Goal: Navigation & Orientation: Find specific page/section

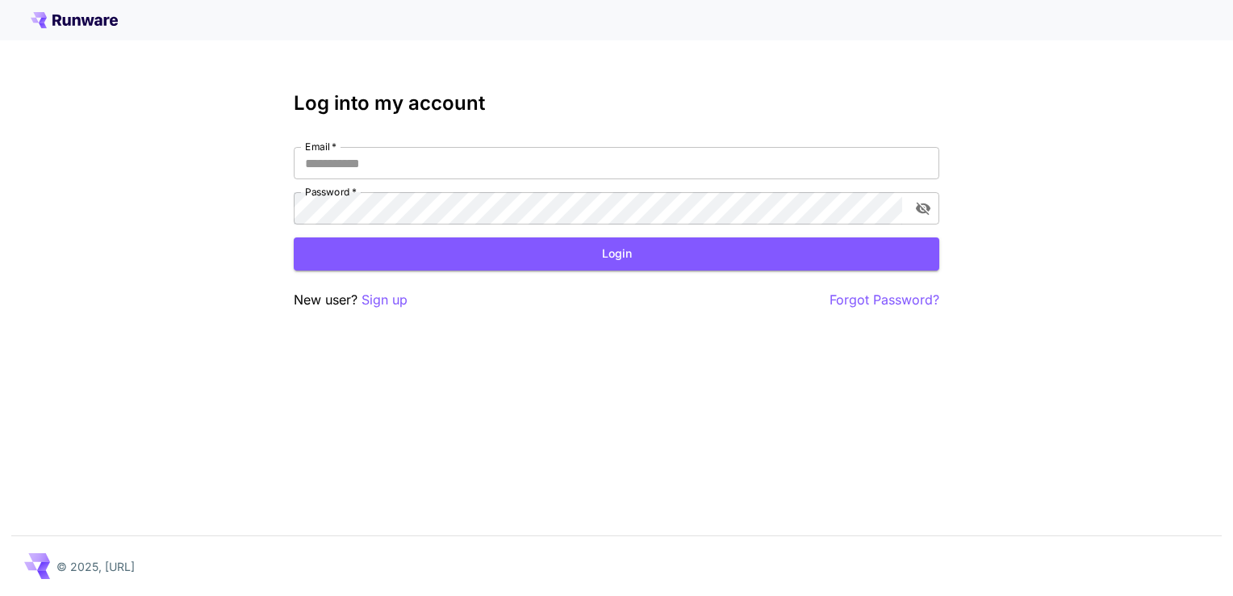
type input "**********"
click at [462, 267] on button "Login" at bounding box center [617, 253] width 646 height 33
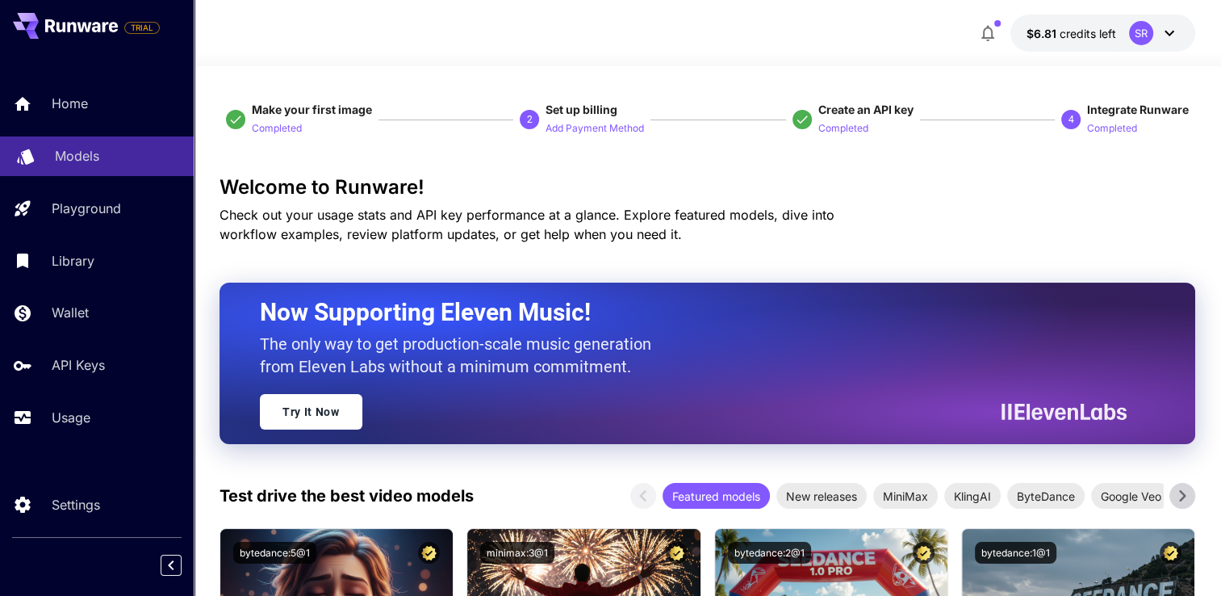
click at [69, 161] on p "Models" at bounding box center [77, 155] width 44 height 19
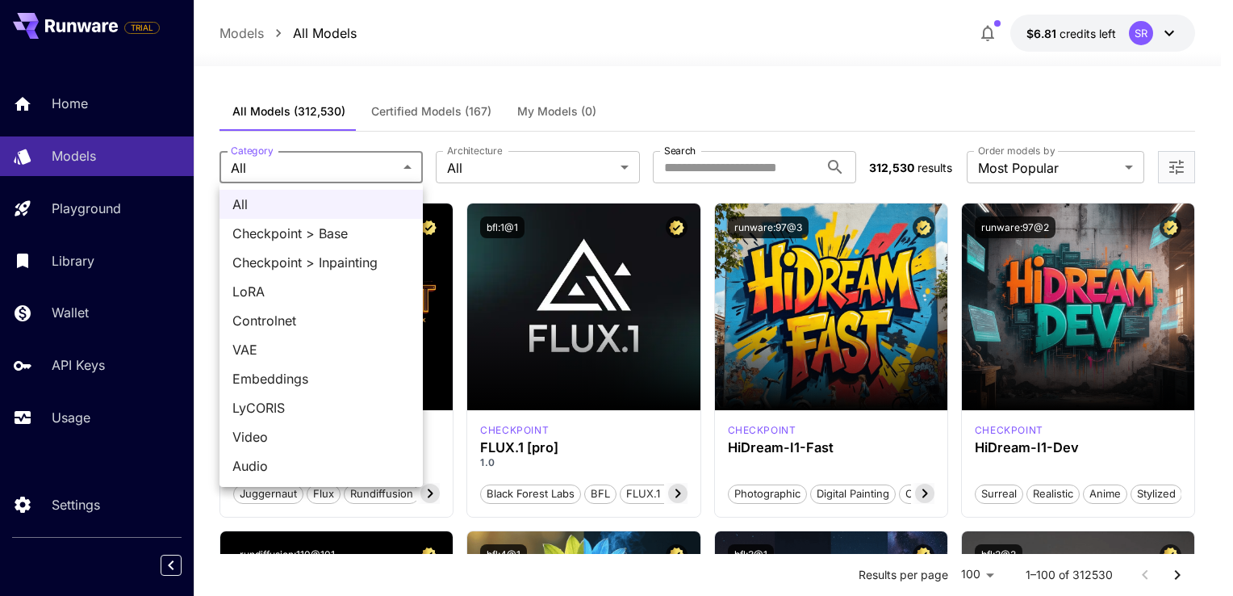
click at [331, 169] on div at bounding box center [616, 298] width 1233 height 596
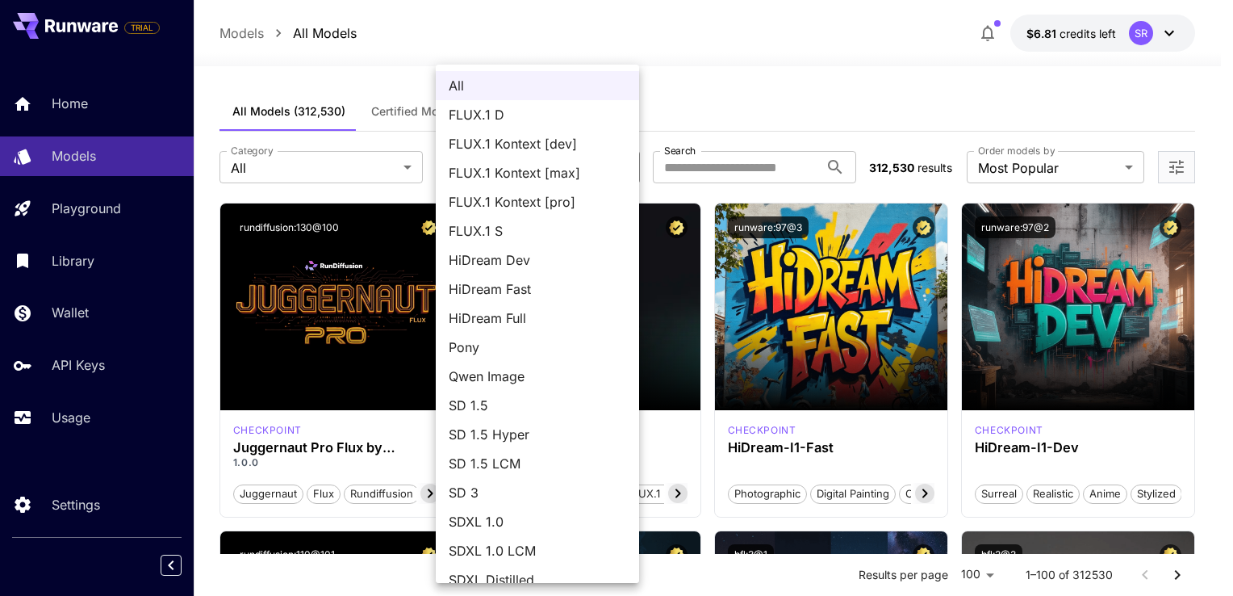
click at [831, 103] on div at bounding box center [616, 298] width 1233 height 596
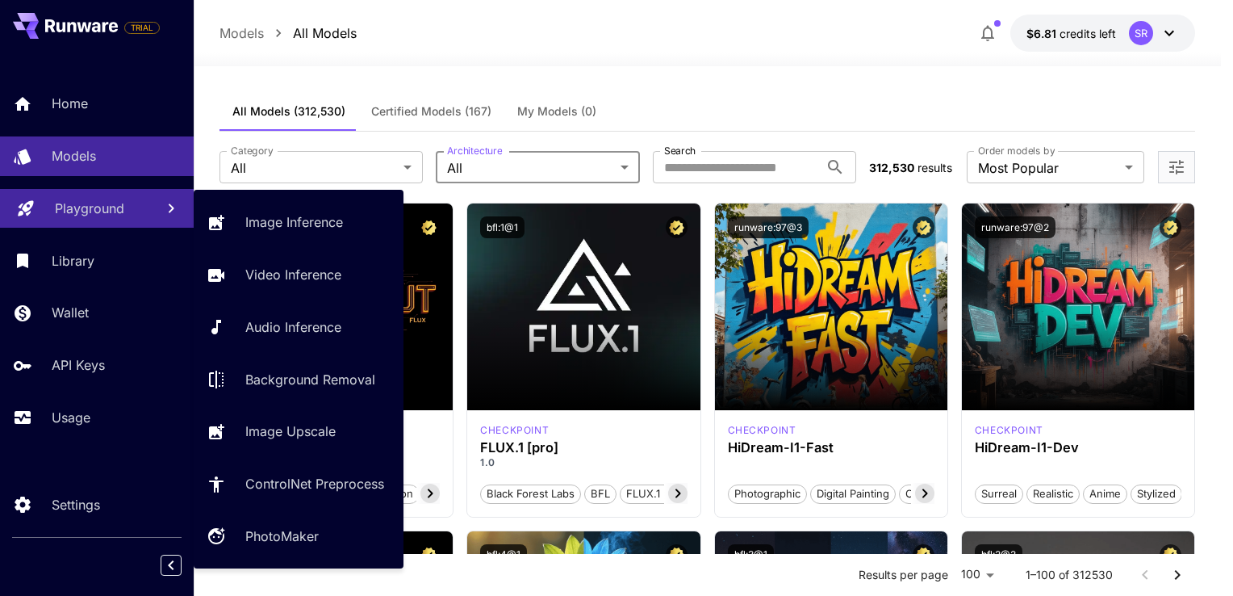
click at [115, 210] on p "Playground" at bounding box center [89, 208] width 69 height 19
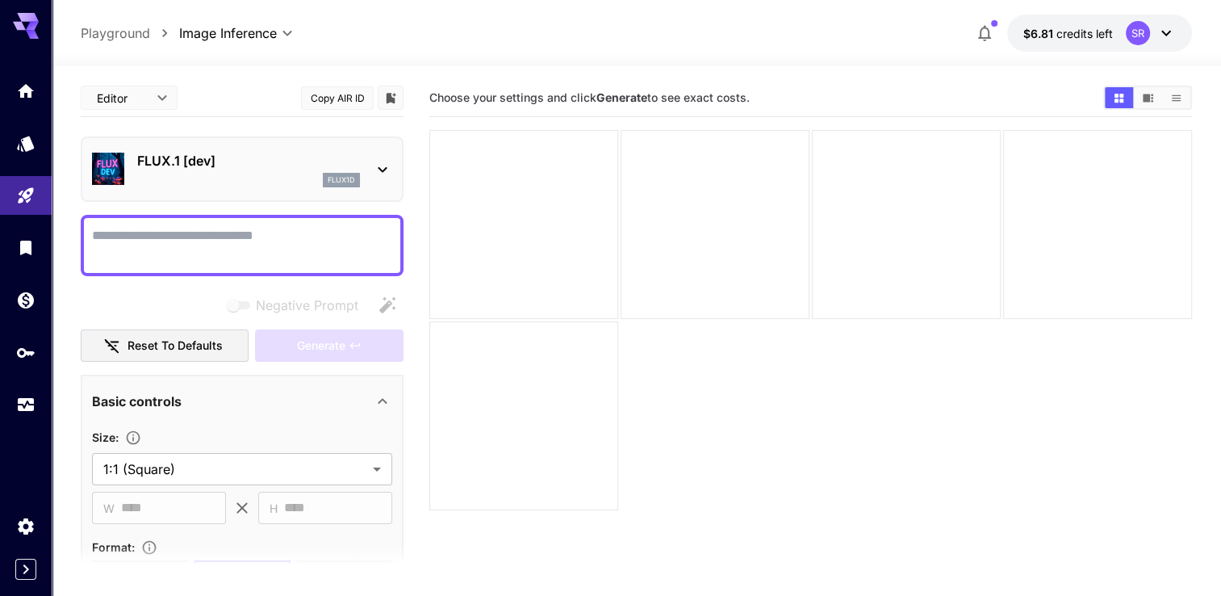
click at [262, 170] on div "FLUX.1 [dev] flux1d" at bounding box center [248, 169] width 223 height 36
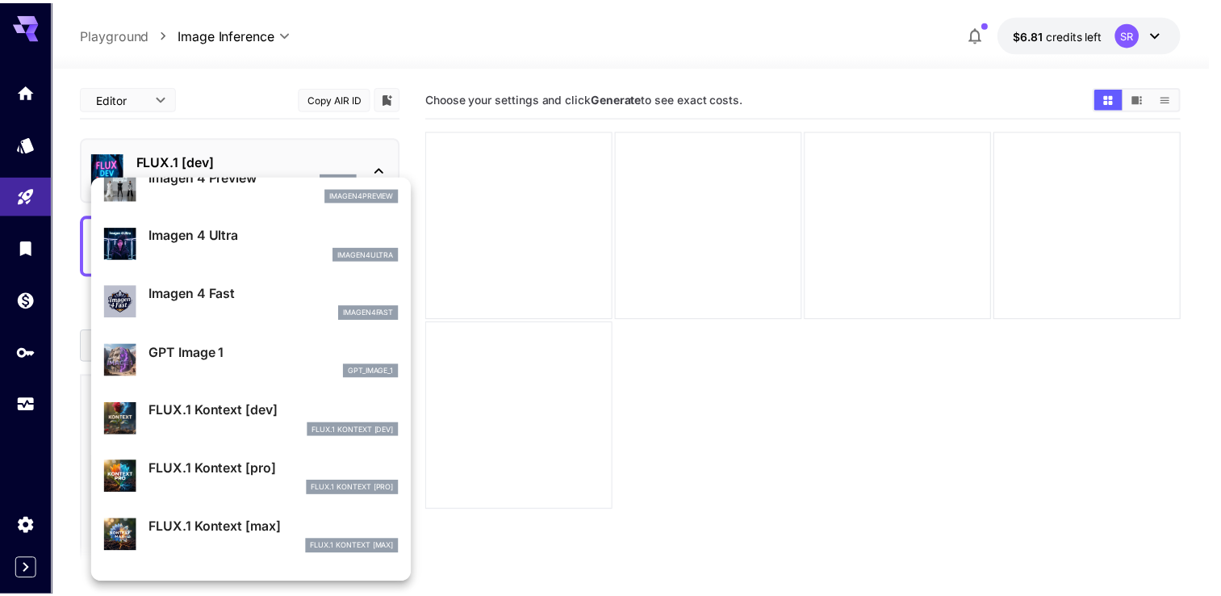
scroll to position [821, 0]
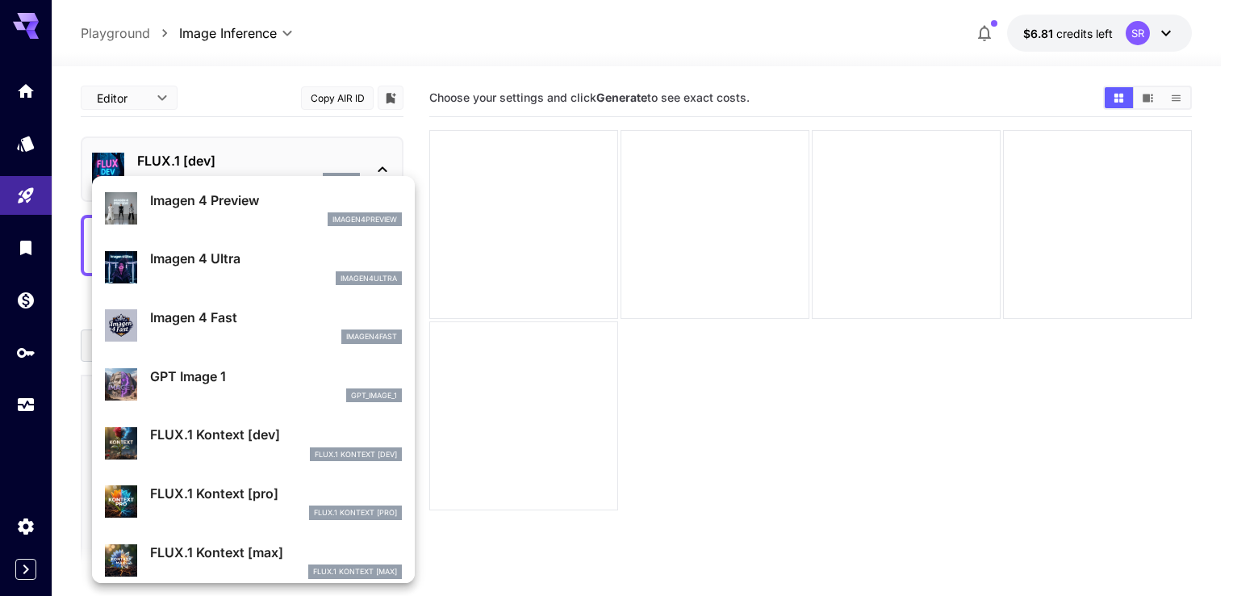
drag, startPoint x: 244, startPoint y: 93, endPoint x: 244, endPoint y: 107, distance: 13.7
click at [244, 107] on div at bounding box center [616, 298] width 1233 height 596
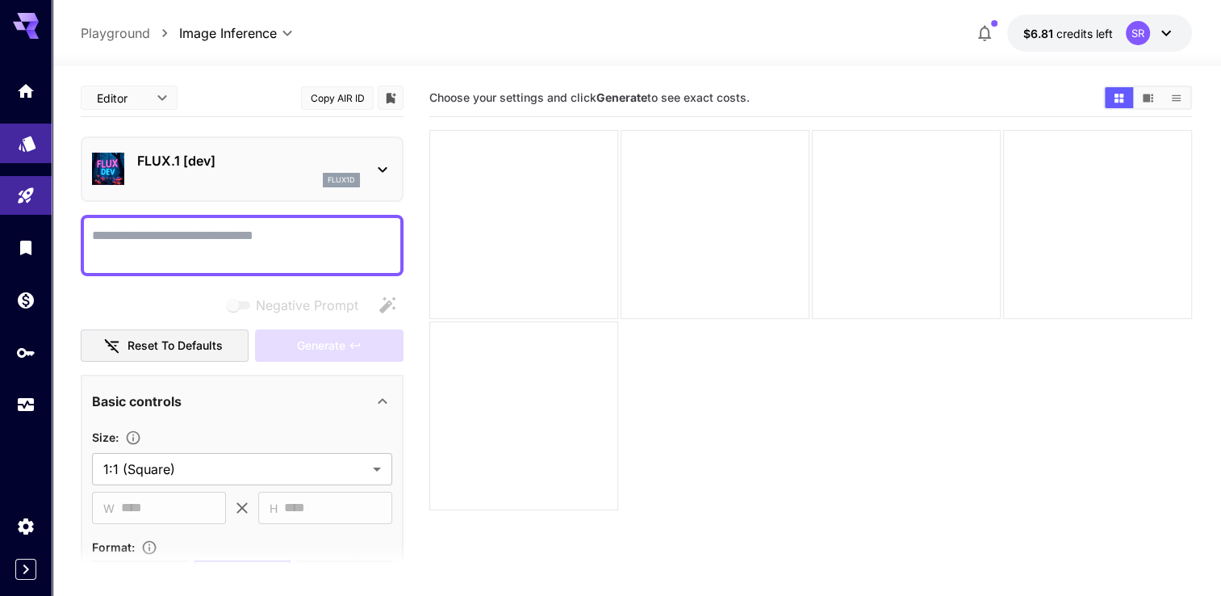
click at [27, 146] on icon "Models" at bounding box center [27, 138] width 17 height 15
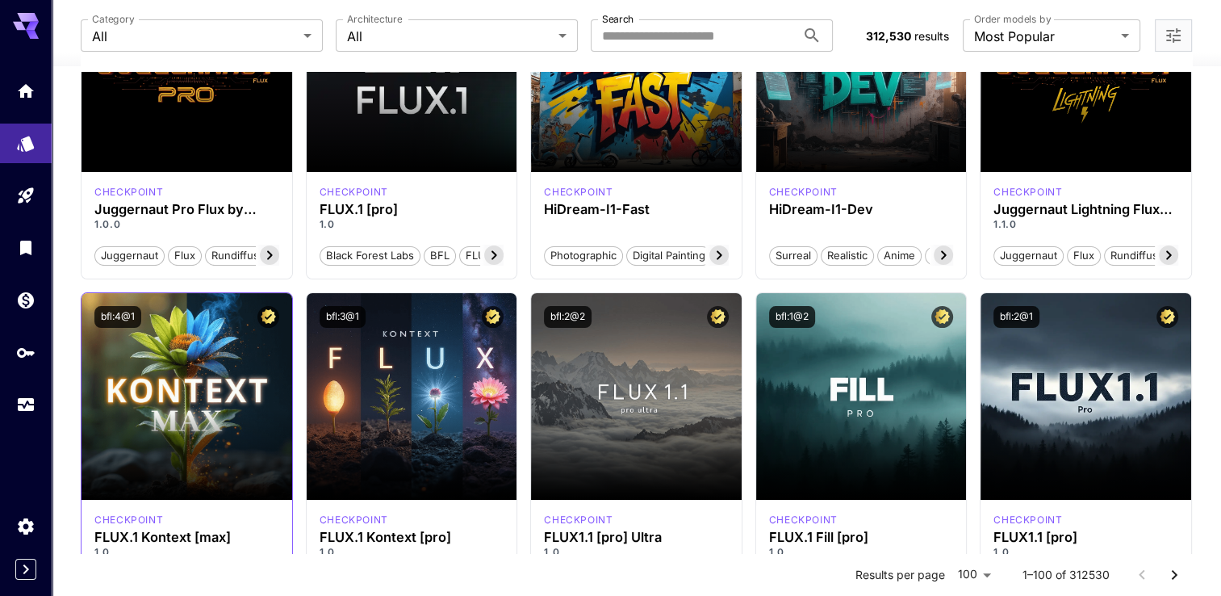
scroll to position [242, 0]
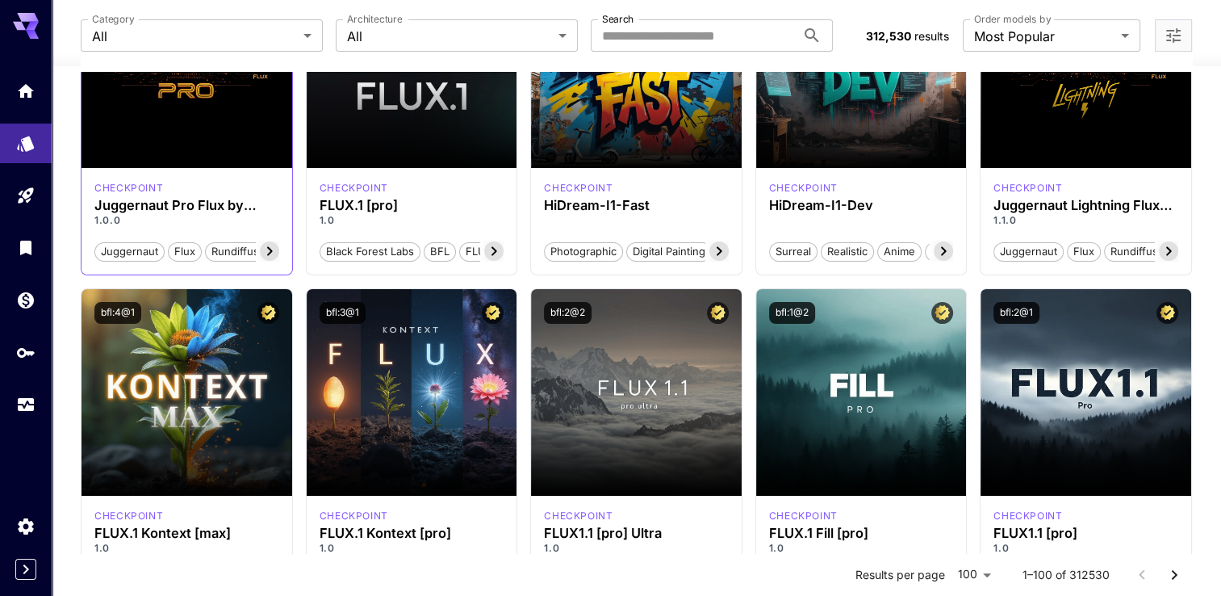
click at [268, 253] on icon at bounding box center [270, 251] width 6 height 9
click at [266, 253] on icon at bounding box center [269, 250] width 19 height 19
click at [207, 210] on h3 "Juggernaut Pro Flux by RunDiffusion" at bounding box center [186, 205] width 185 height 15
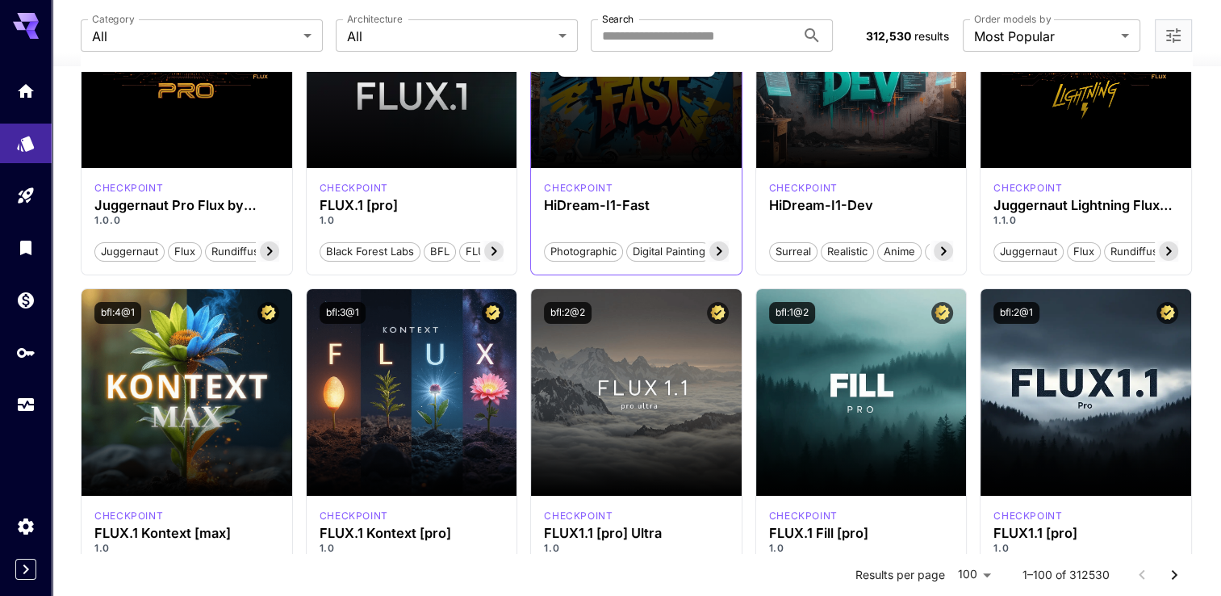
scroll to position [0, 0]
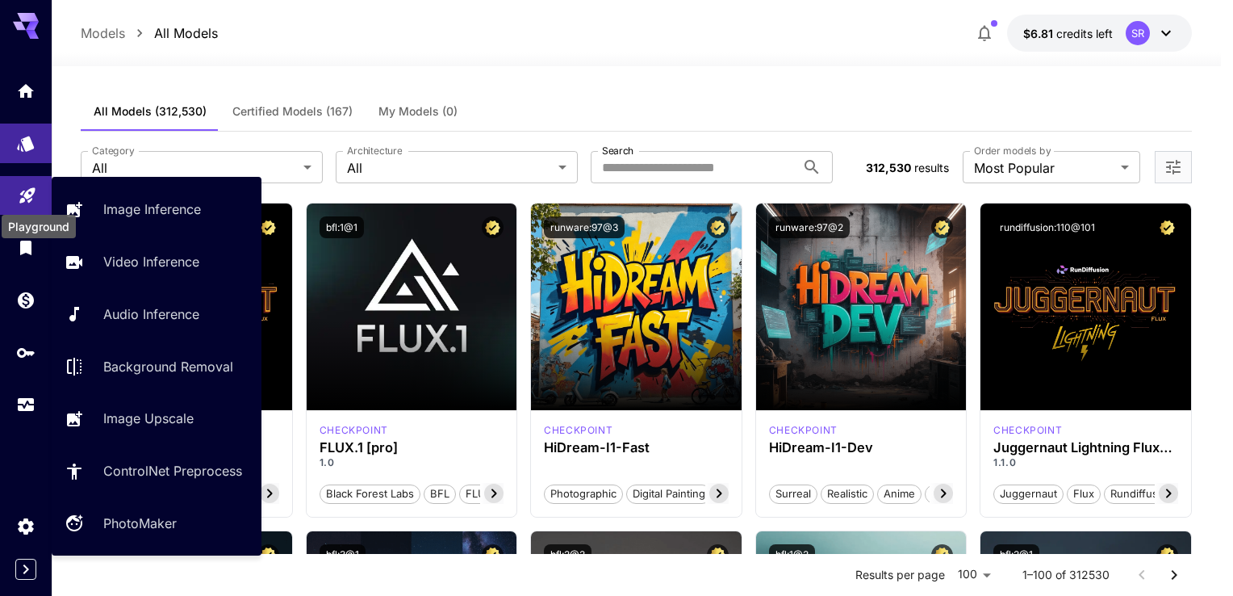
click at [21, 199] on icon "Playground" at bounding box center [26, 190] width 15 height 15
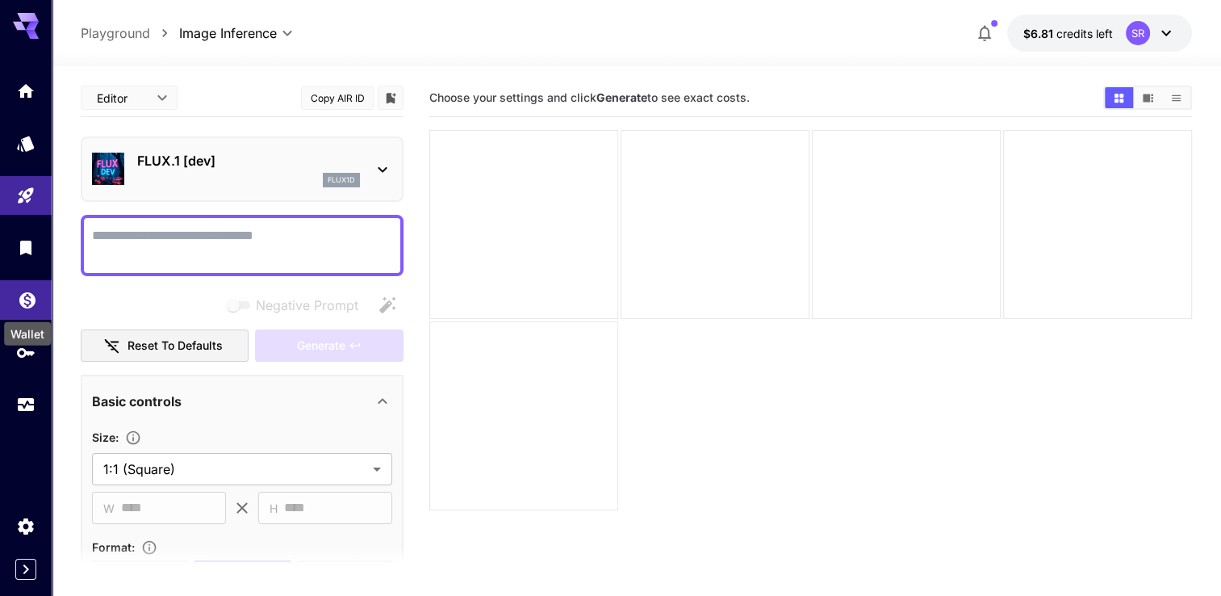
click at [27, 302] on icon "Wallet" at bounding box center [27, 295] width 19 height 19
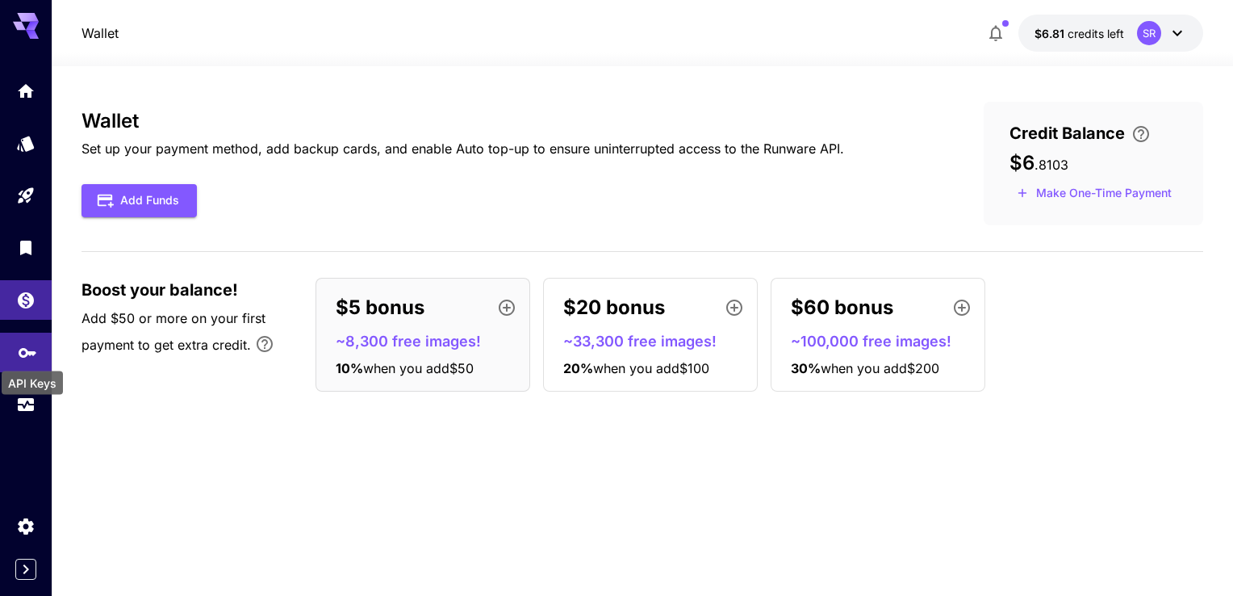
click at [27, 355] on icon "API Keys" at bounding box center [27, 346] width 19 height 19
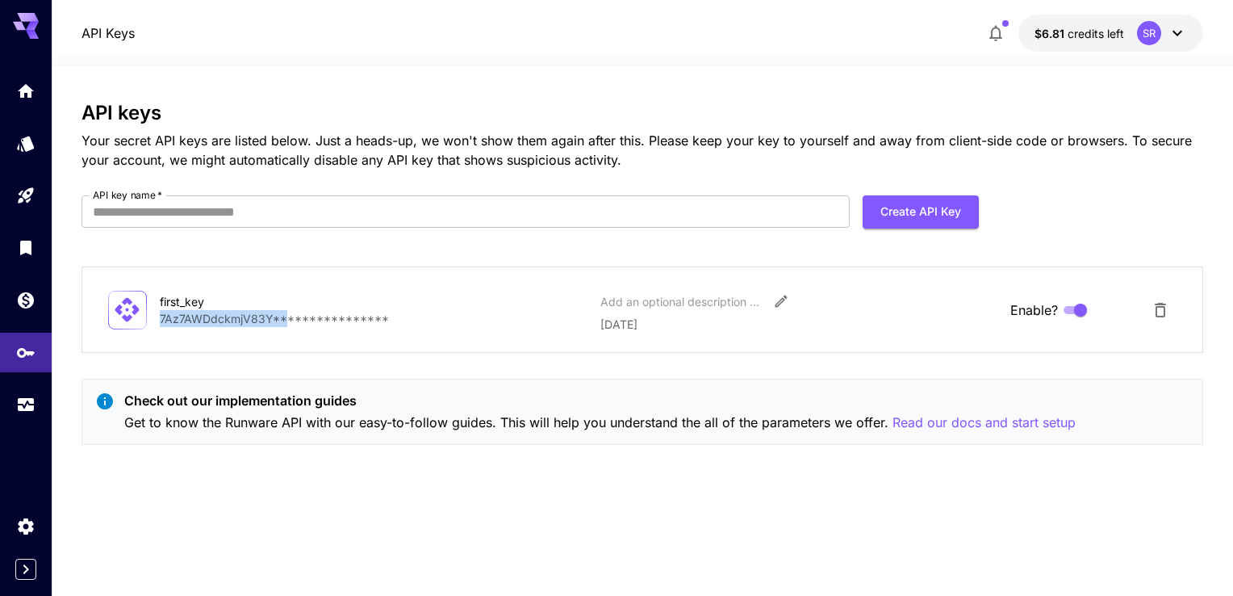
drag, startPoint x: 161, startPoint y: 321, endPoint x: 288, endPoint y: 320, distance: 126.7
click at [288, 320] on p "**********" at bounding box center [374, 318] width 428 height 17
click at [433, 493] on div "**********" at bounding box center [643, 331] width 1123 height 459
click at [25, 404] on icon "Usage" at bounding box center [27, 399] width 19 height 19
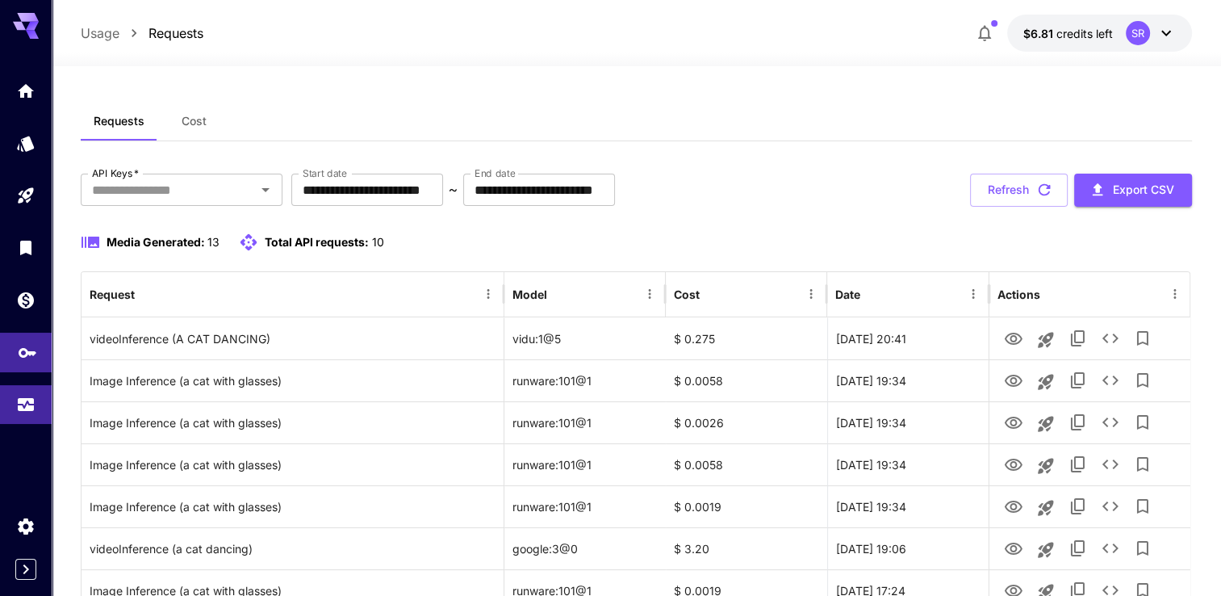
click at [7, 355] on link at bounding box center [26, 353] width 52 height 40
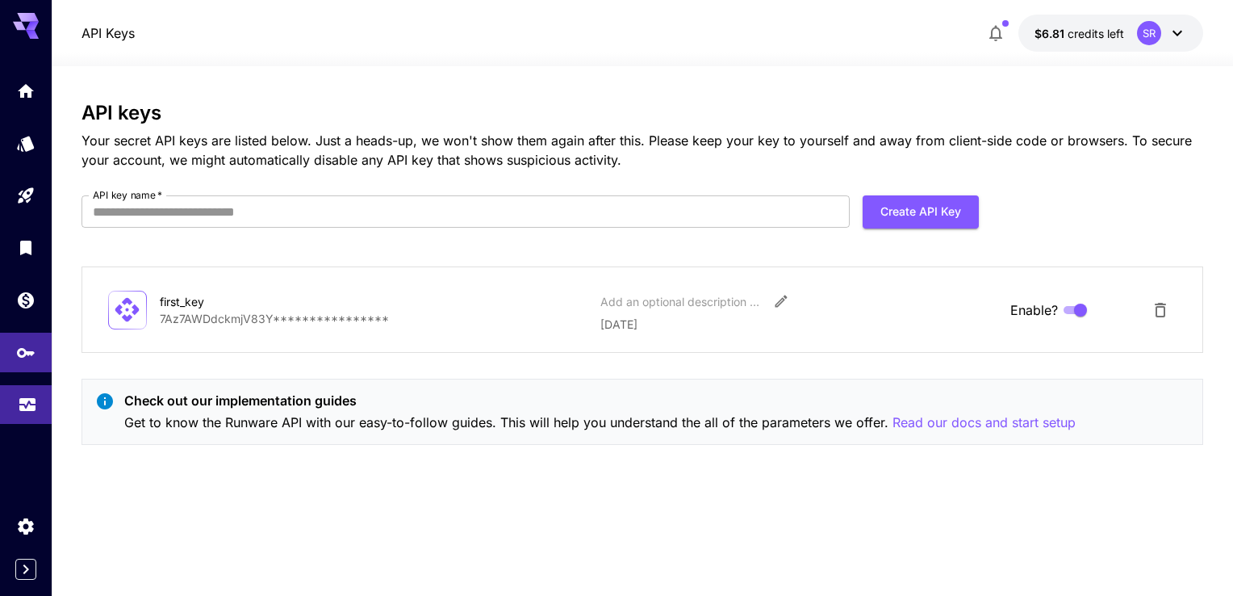
click at [16, 404] on link at bounding box center [26, 405] width 52 height 40
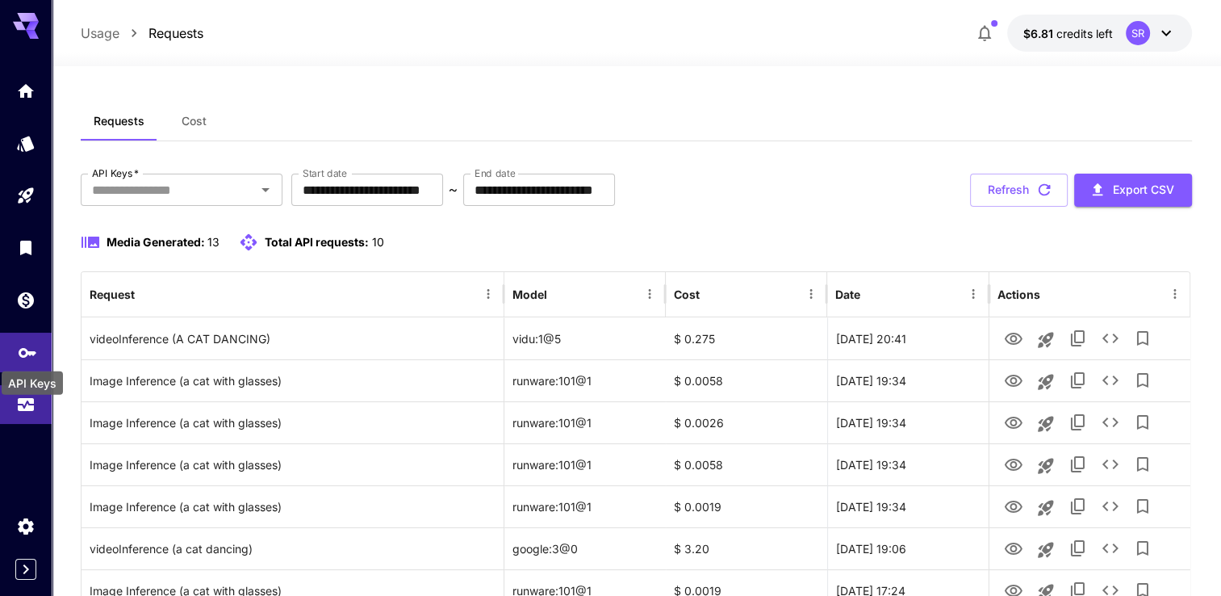
click at [22, 352] on icon "API Keys" at bounding box center [27, 346] width 19 height 19
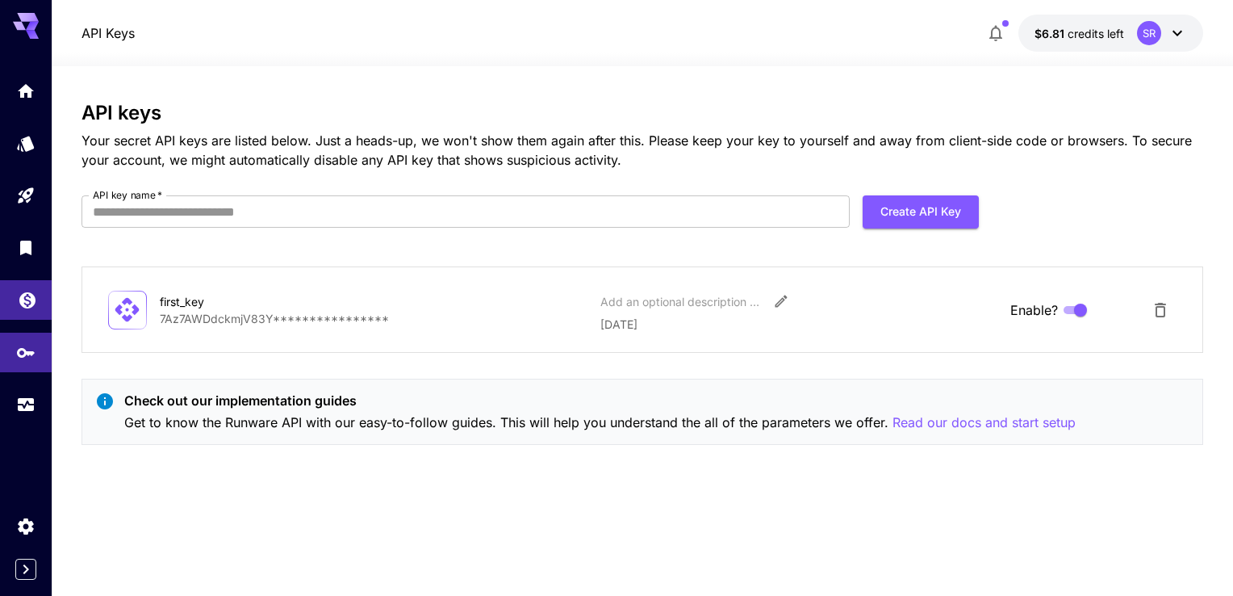
click at [49, 308] on link at bounding box center [26, 300] width 52 height 40
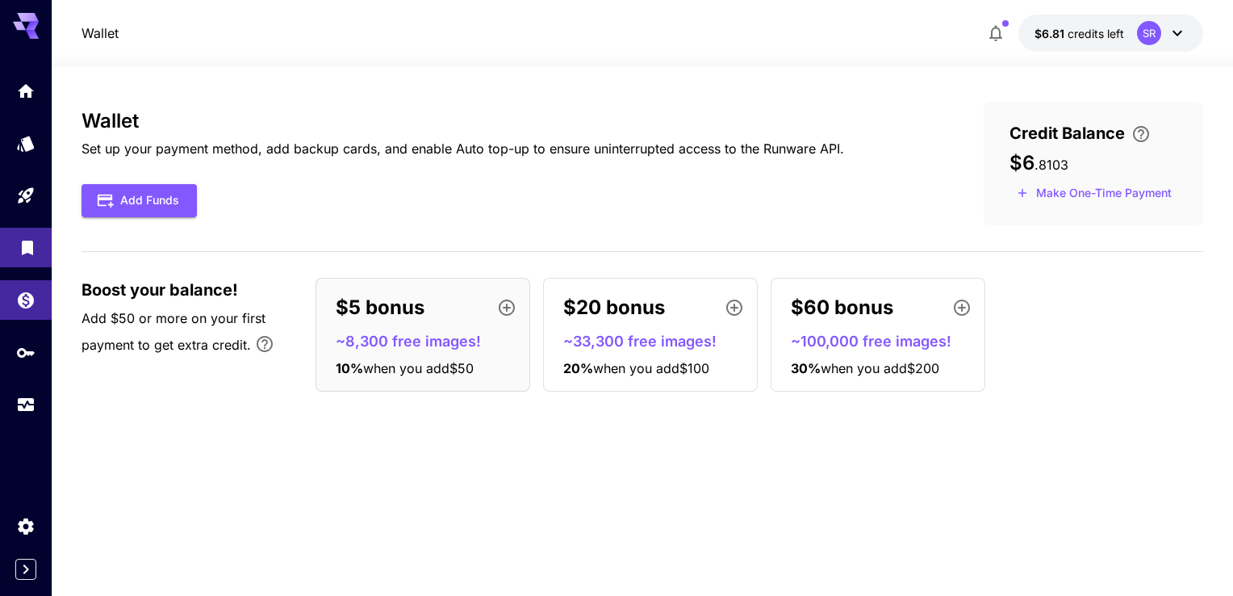
click at [14, 250] on link at bounding box center [26, 248] width 52 height 40
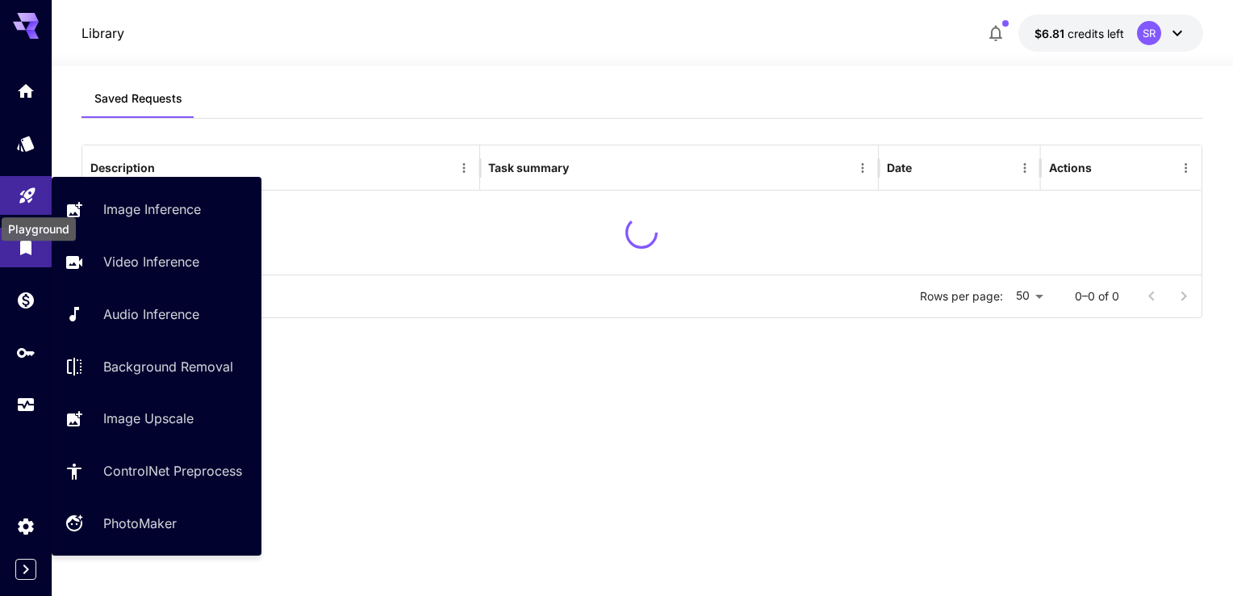
click at [24, 191] on icon "Playground" at bounding box center [26, 190] width 15 height 15
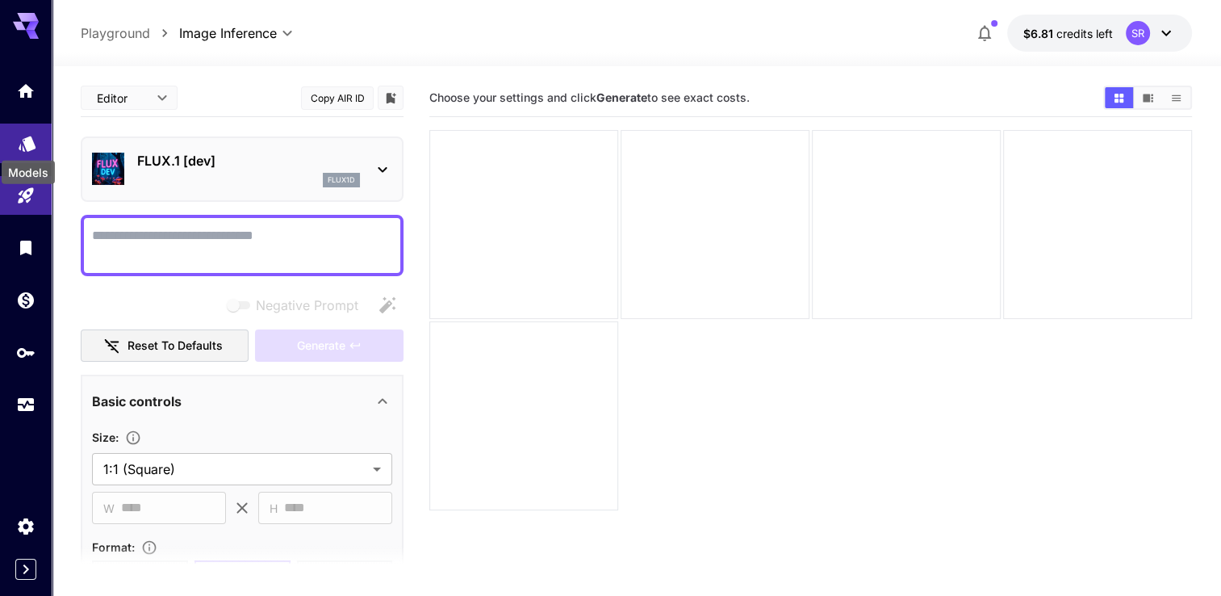
click at [24, 140] on icon "Models" at bounding box center [27, 138] width 17 height 15
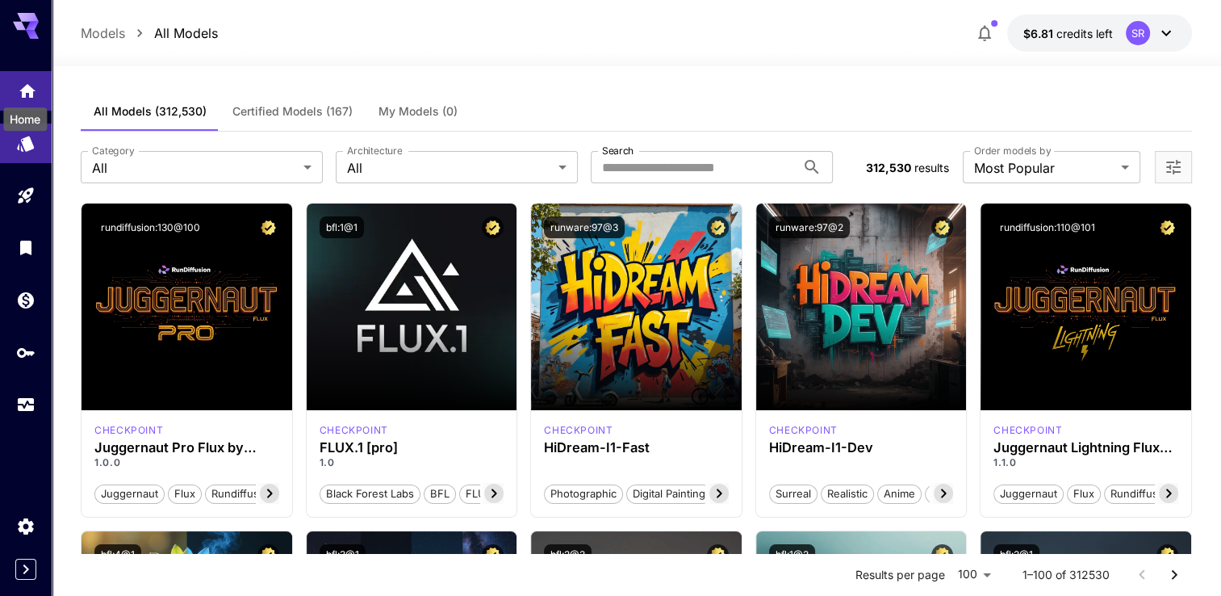
click at [18, 89] on icon "Home" at bounding box center [27, 86] width 19 height 19
